Goal: Task Accomplishment & Management: Use online tool/utility

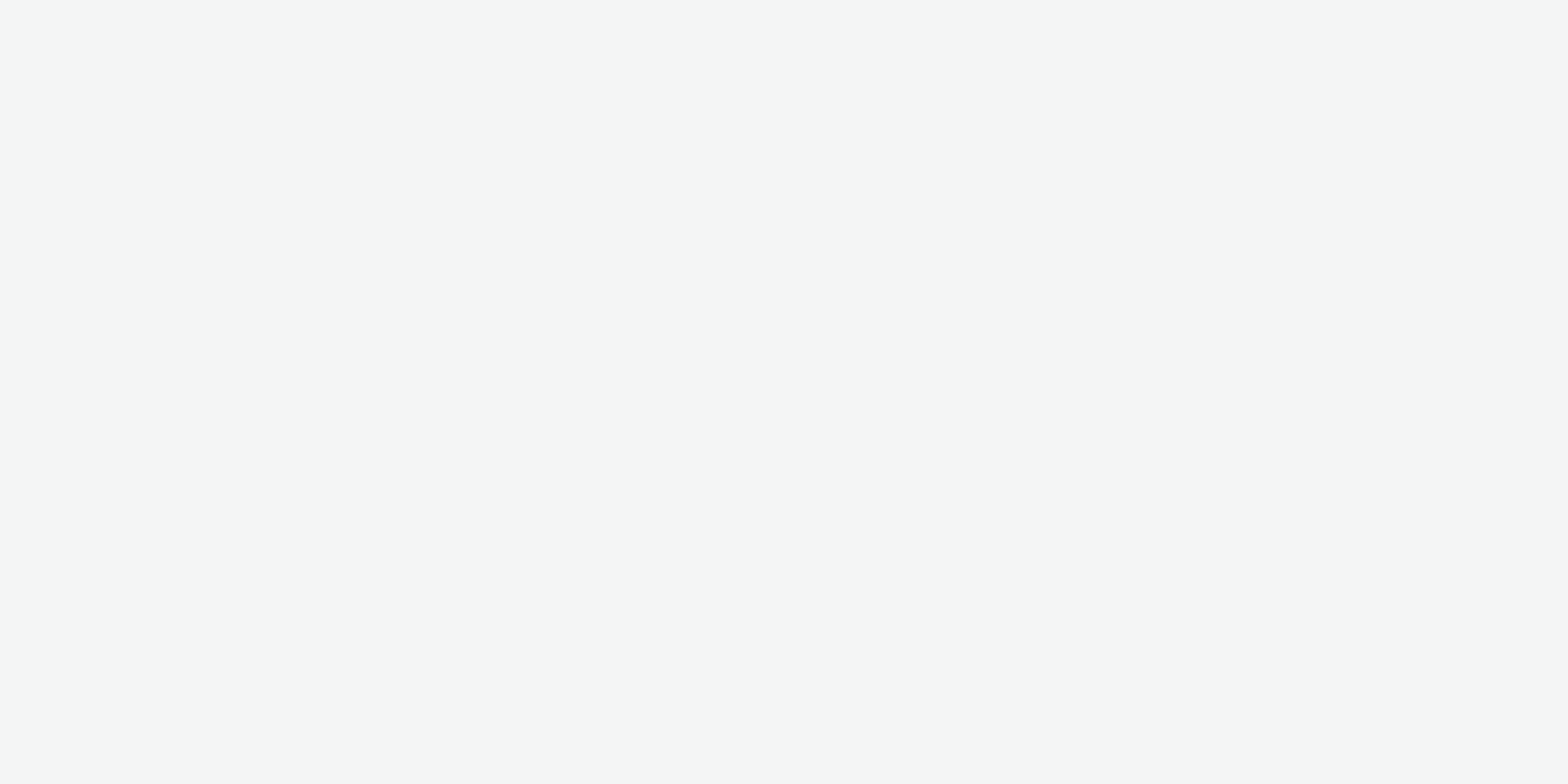
select select "2fc77e36-bb93-4aa3-9dff-dcb08e02eac6"
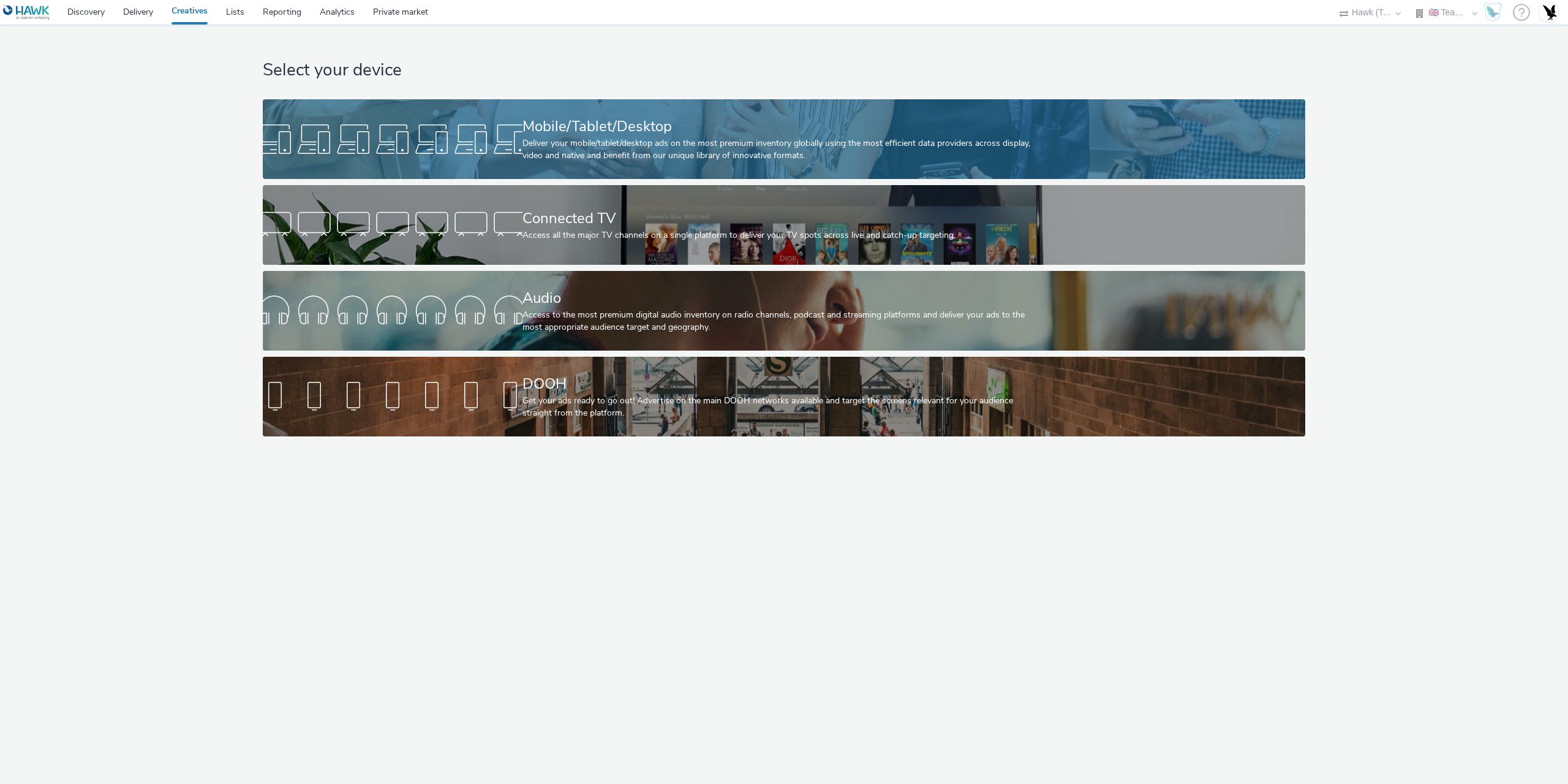
click at [606, 135] on div "Mobile/Tablet/Desktop" at bounding box center [782, 127] width 518 height 22
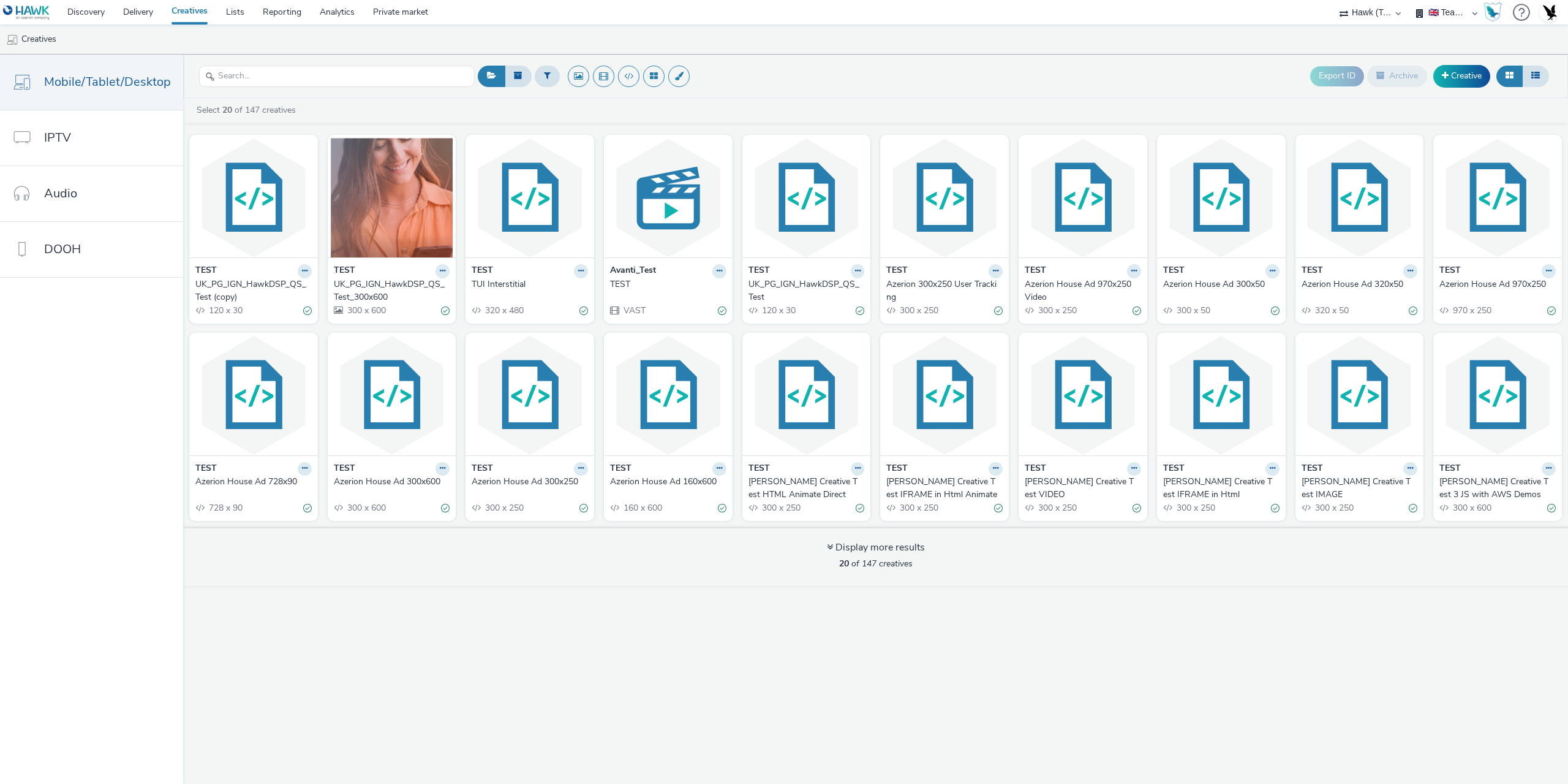
click at [375, 292] on div "UK_PG_IGN_HawkDSP_QS_Test_300x600" at bounding box center [390, 291] width 112 height 25
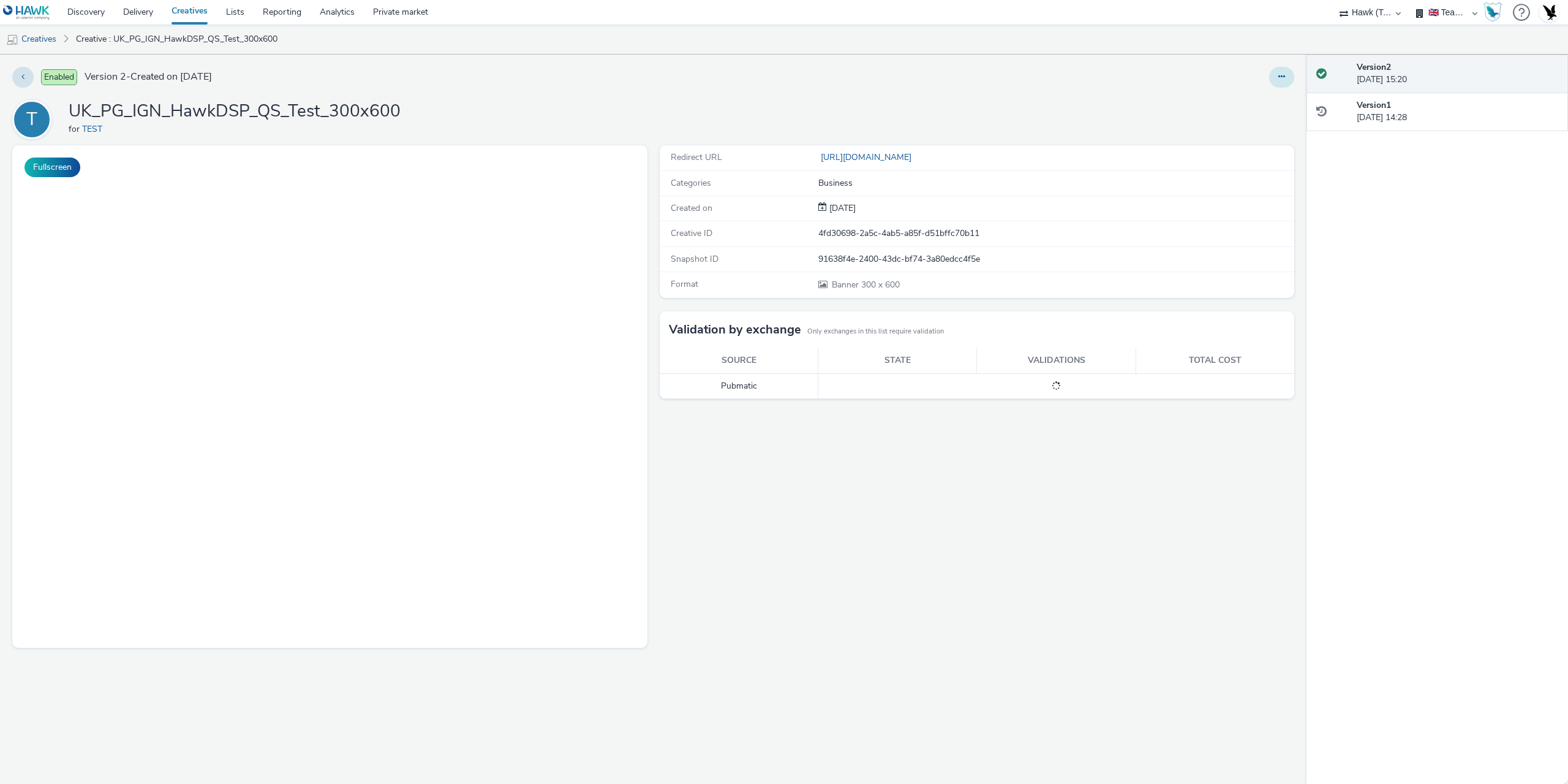
click at [1279, 75] on icon at bounding box center [1282, 77] width 7 height 9
click at [1238, 100] on link "Edit" at bounding box center [1248, 101] width 92 height 24
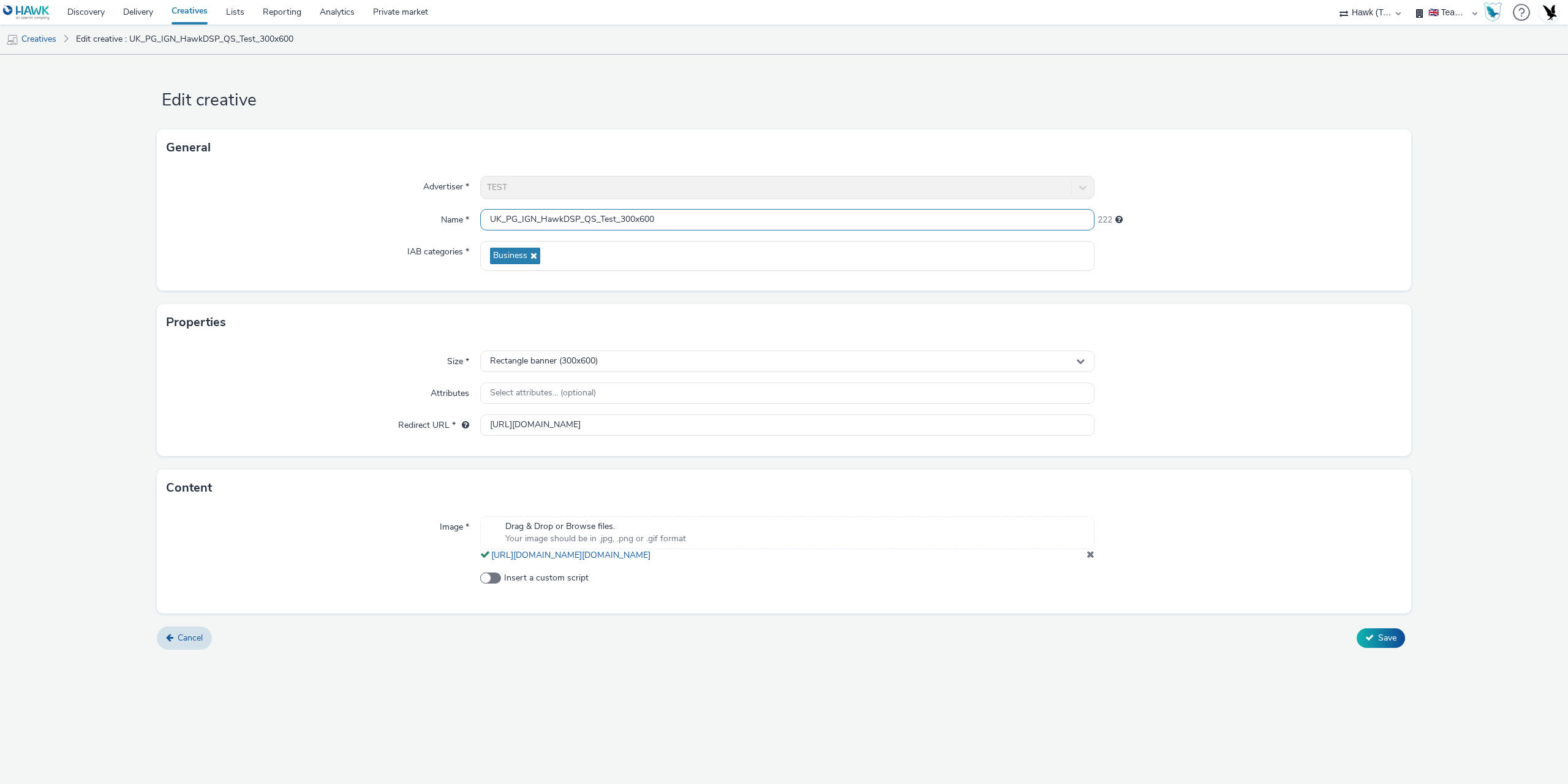
click at [656, 220] on input "UK_PG_IGN_HawkDSP_QS_Test_300x600" at bounding box center [787, 219] width 614 height 22
click at [700, 220] on input "UK_PG_IGN_HawkDSP_QS_Test_300x600" at bounding box center [787, 219] width 614 height 22
type input "UK_PG_IGN_HawkDSP_QS_Test_300x600hfuino4 ynb7vs6ty4b6y5t79on4536ytx79n4y9o78sey…"
